Goal: Find specific page/section: Find specific page/section

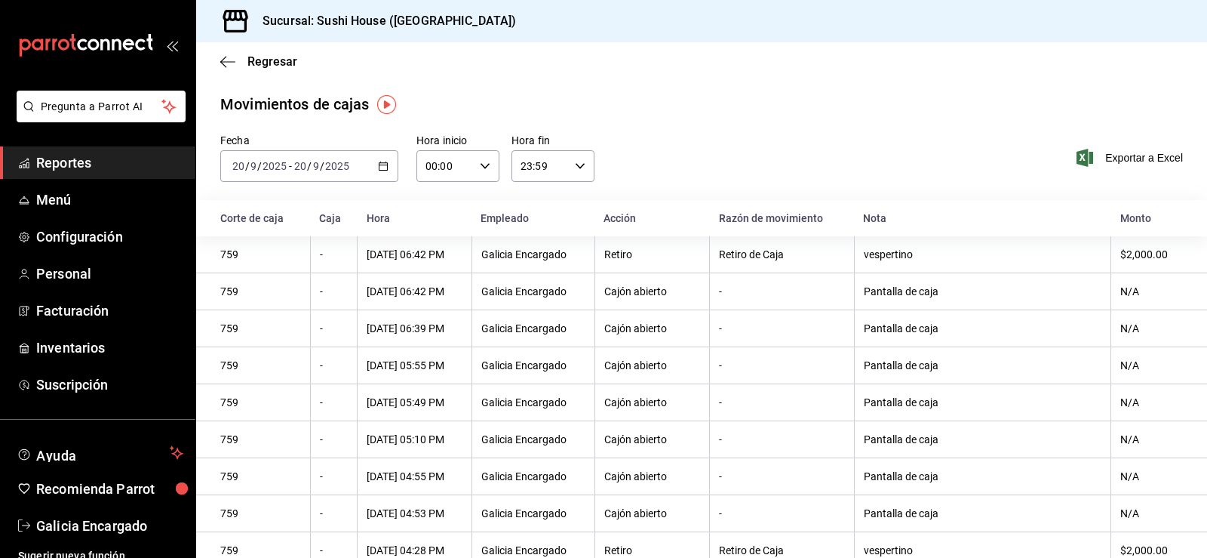
click at [75, 145] on li "Pregunta a Parrot AI" at bounding box center [97, 119] width 183 height 56
click at [77, 161] on span "Reportes" at bounding box center [109, 162] width 147 height 20
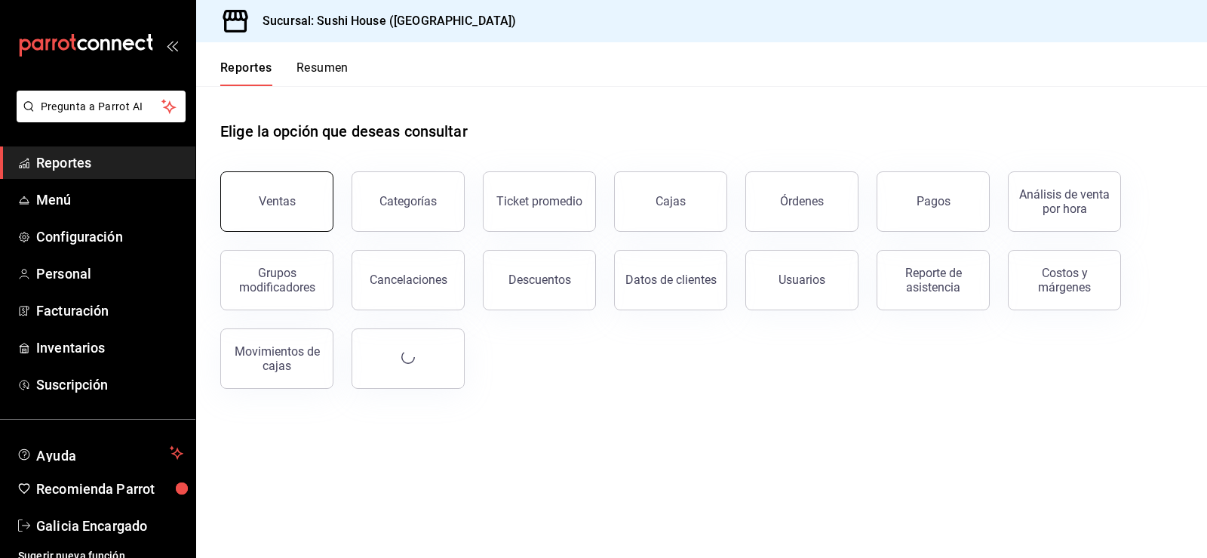
click at [271, 193] on button "Ventas" at bounding box center [276, 201] width 113 height 60
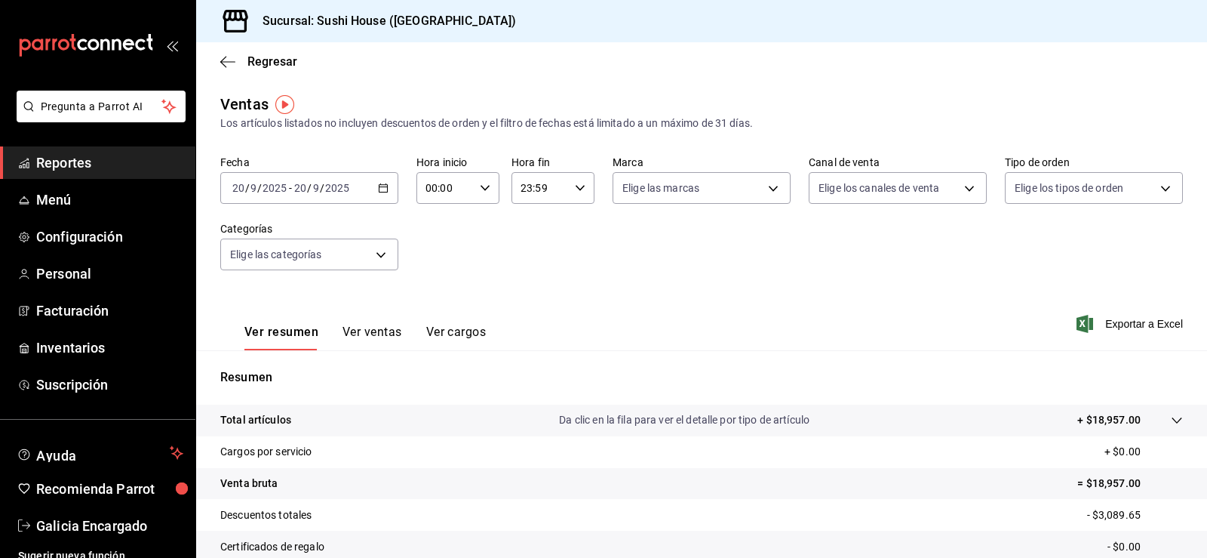
click at [114, 159] on span "Reportes" at bounding box center [109, 162] width 147 height 20
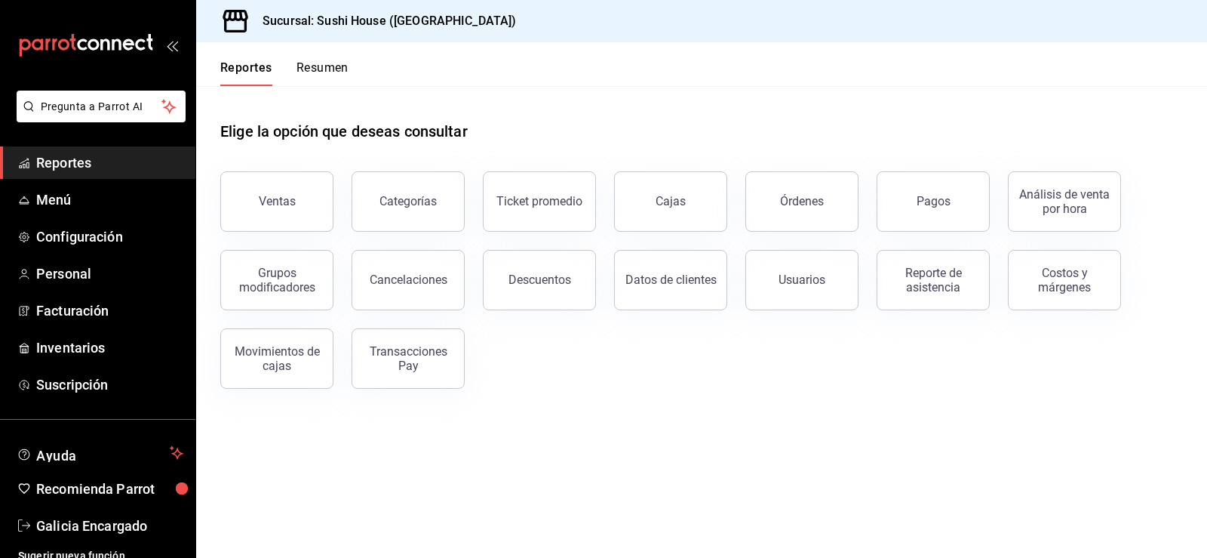
click at [312, 72] on button "Resumen" at bounding box center [322, 73] width 52 height 26
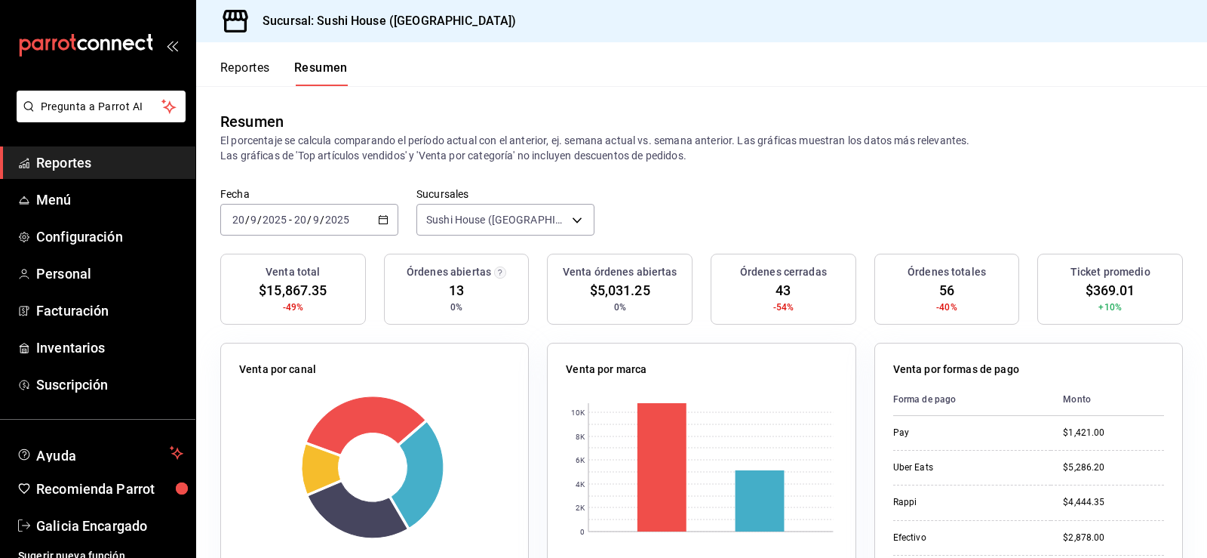
click at [146, 161] on span "Reportes" at bounding box center [109, 162] width 147 height 20
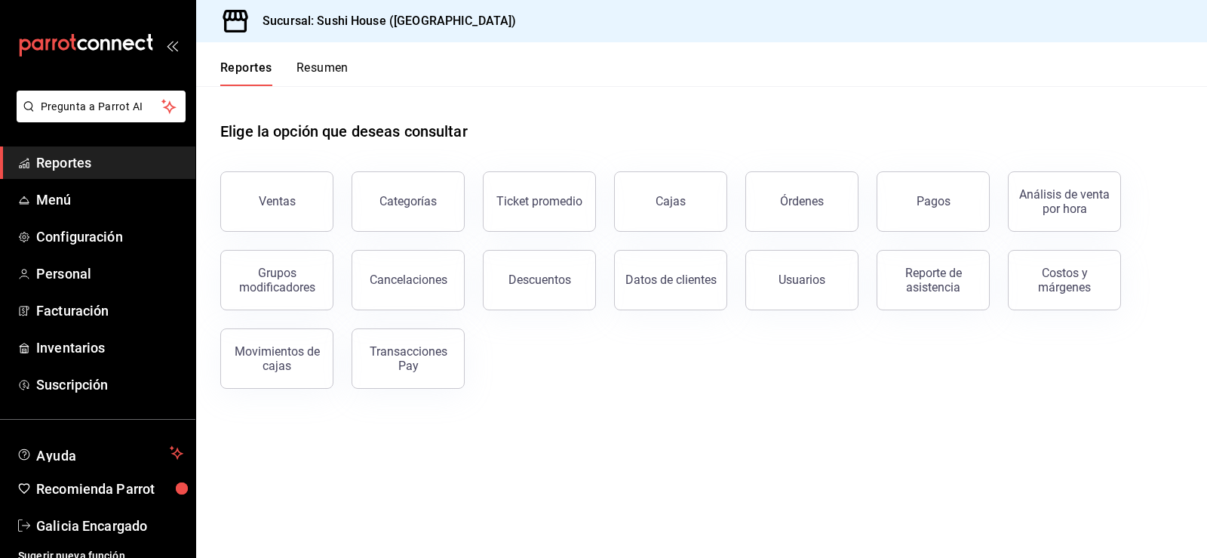
click at [330, 75] on button "Resumen" at bounding box center [322, 73] width 52 height 26
